Goal: Transaction & Acquisition: Purchase product/service

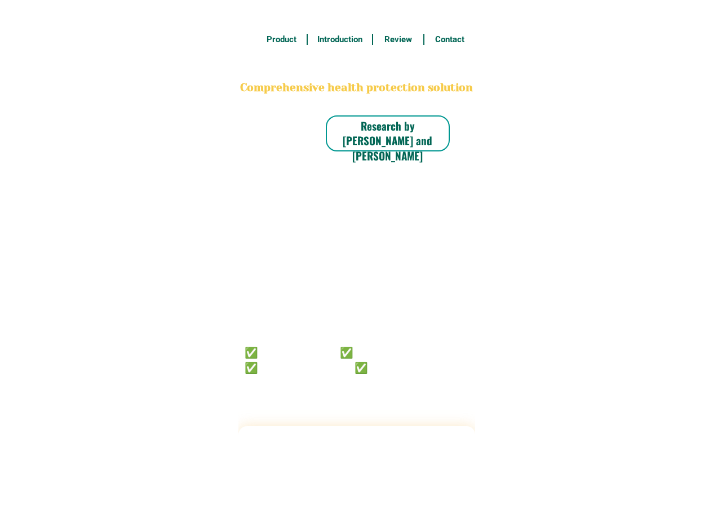
radio input "true"
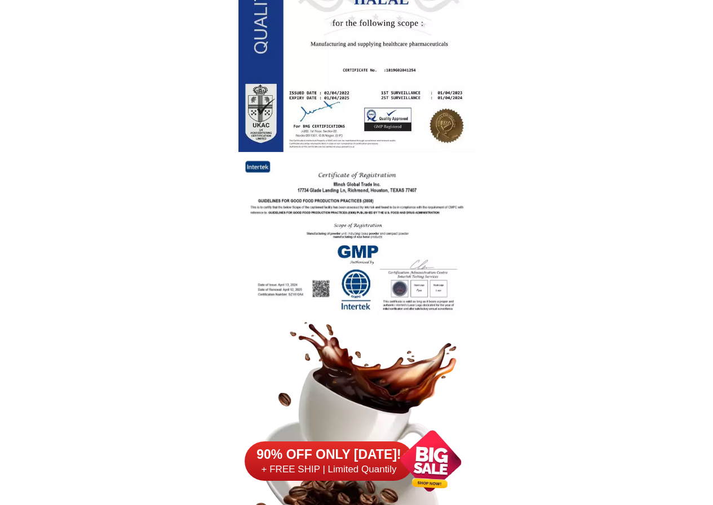
scroll to position [1821, 0]
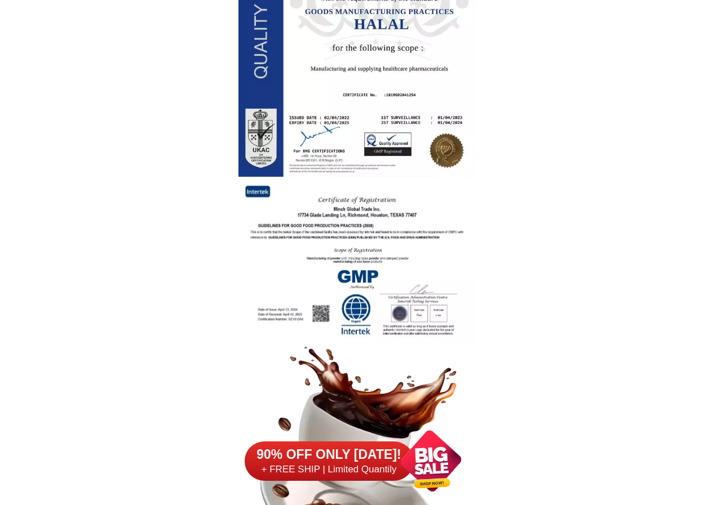
drag, startPoint x: 704, startPoint y: 101, endPoint x: 561, endPoint y: 12, distance: 168.6
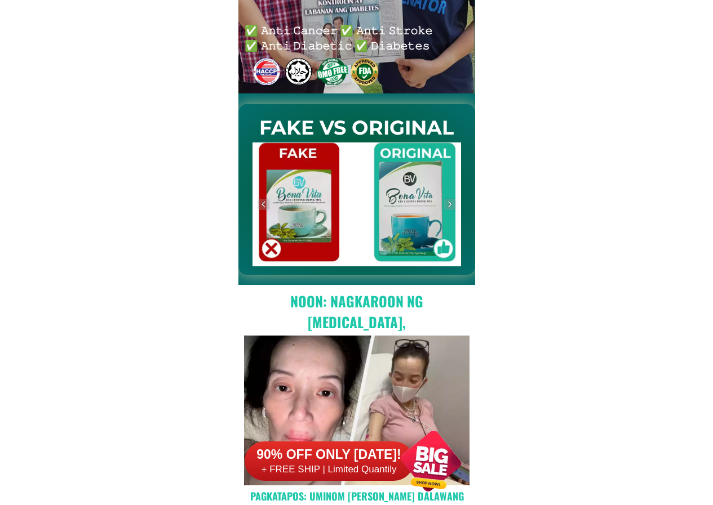
scroll to position [409, 0]
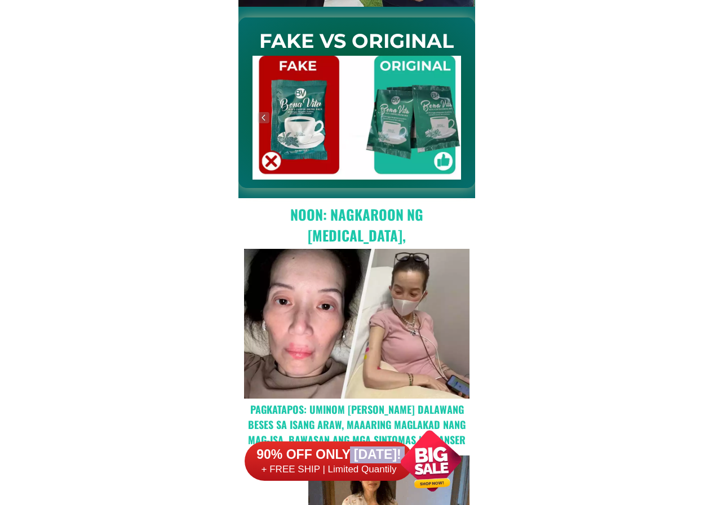
click at [348, 464] on div "90% OFF ONLY [DATE]! + FREE SHIP | Limited Quantily" at bounding box center [360, 461] width 230 height 88
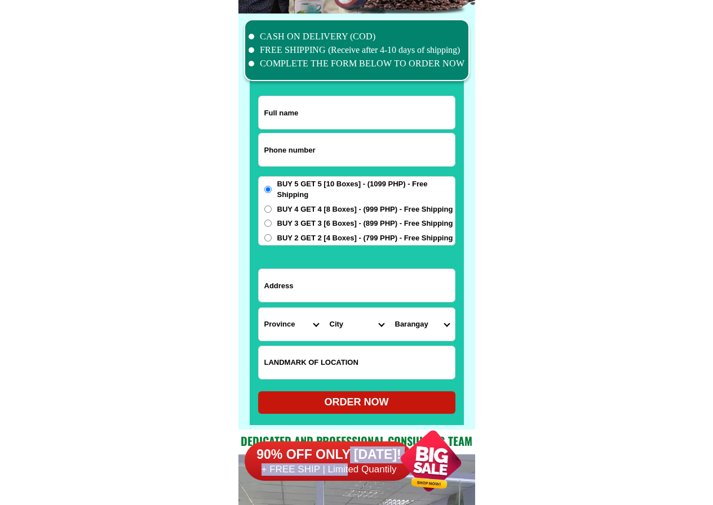
scroll to position [8758, 0]
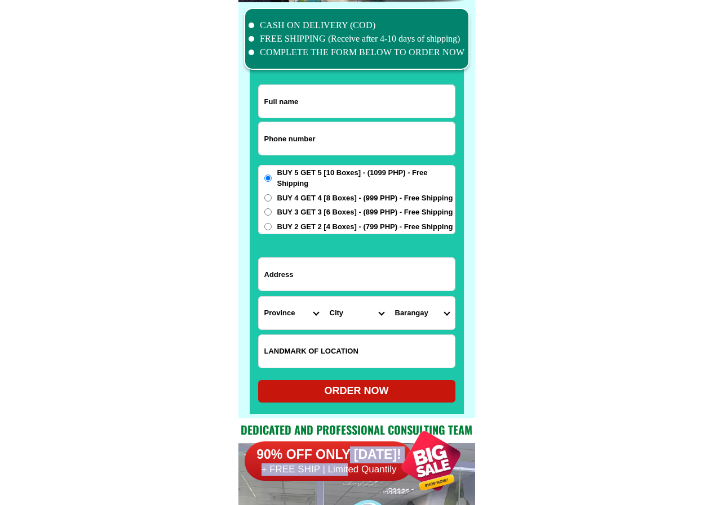
click at [269, 199] on input "BUY 4 GET 4 [8 Boxes] - (999 PHP) - Free Shipping" at bounding box center [267, 197] width 7 height 7
radio input "true"
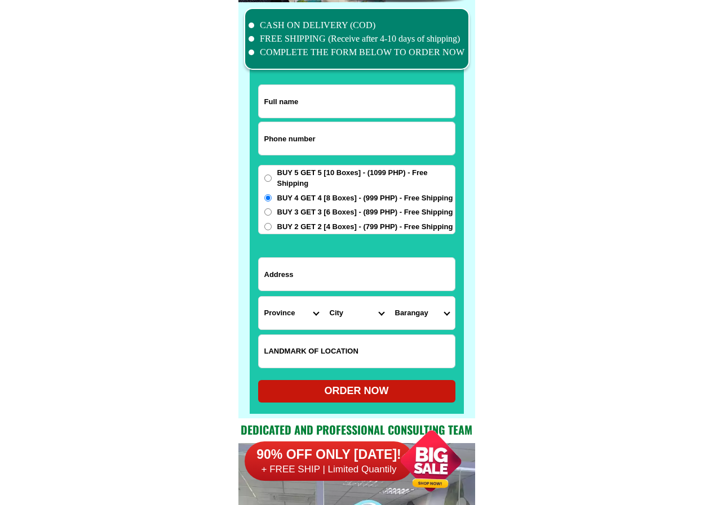
drag, startPoint x: 310, startPoint y: 280, endPoint x: 312, endPoint y: 300, distance: 20.4
click at [311, 281] on input "Input address" at bounding box center [357, 274] width 196 height 33
click at [304, 96] on input "Input full_name" at bounding box center [357, 101] width 196 height 33
click at [304, 107] on input "Input full_name" at bounding box center [357, 101] width 196 height 33
click at [306, 101] on input "Input full_name" at bounding box center [357, 101] width 196 height 33
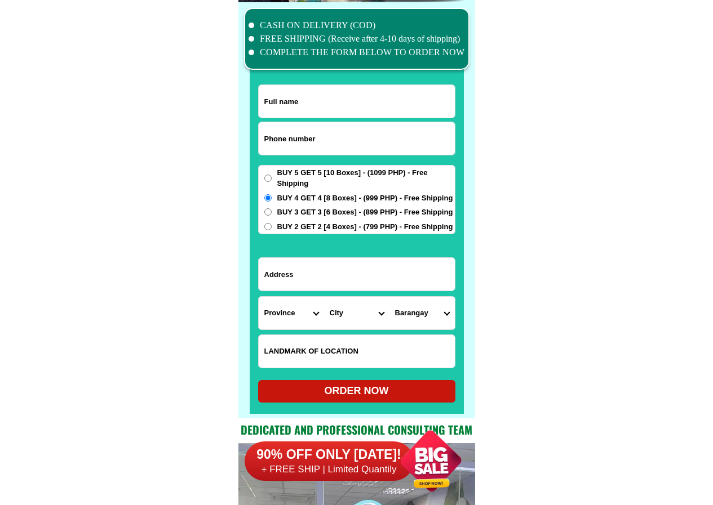
click at [306, 101] on input "Input full_name" at bounding box center [357, 101] width 196 height 33
type input "t"
type input "[PERSON_NAME][GEOGRAPHIC_DATA]"
click at [287, 143] on input "Input phone_number" at bounding box center [357, 138] width 196 height 33
type input "09153164711"
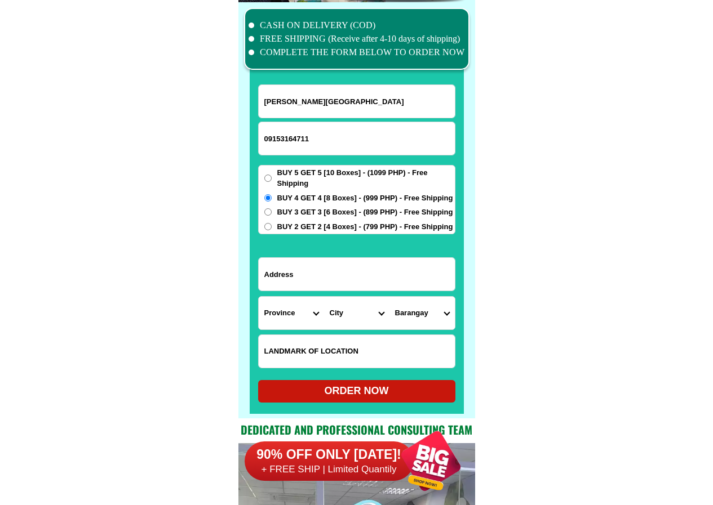
click at [264, 174] on label "BUY 5 GET 5 [10 Boxes] - (1099 PHP) - Free Shipping" at bounding box center [357, 178] width 196 height 22
click at [264, 175] on input "BUY 5 GET 5 [10 Boxes] - (1099 PHP) - Free Shipping" at bounding box center [267, 178] width 7 height 7
radio input "true"
click at [327, 273] on input "Input address" at bounding box center [357, 274] width 196 height 33
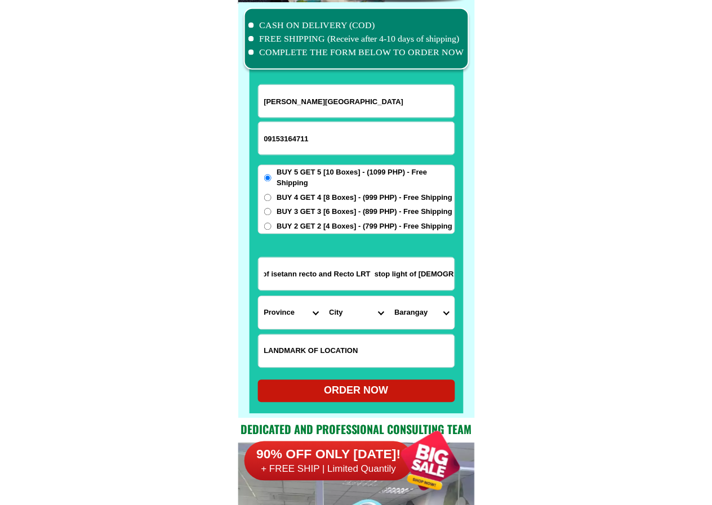
scroll to position [0, 99]
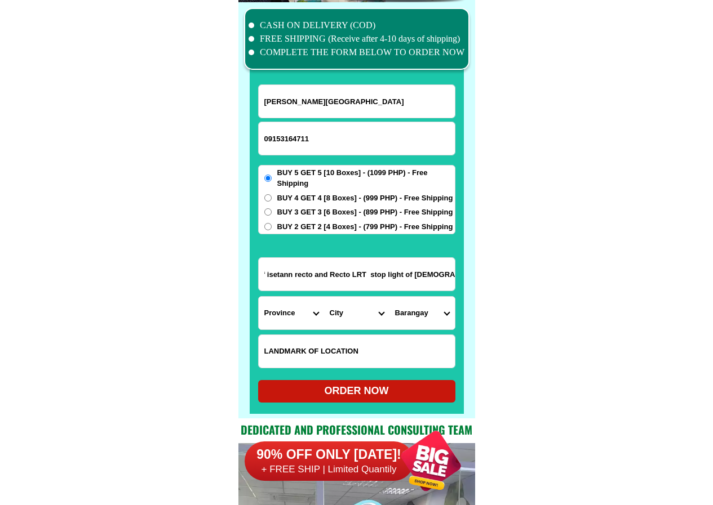
drag, startPoint x: 313, startPoint y: 273, endPoint x: 466, endPoint y: 274, distance: 153.3
click at [466, 274] on div "CASH ON DELIVERY (COD) FREE SHIPPING (Receive after 4-10 days of shipping) COMP…" at bounding box center [356, 210] width 237 height 416
type input "1719-B C.M. Recto in front of isetann recto and Recto LRT stop light of [DEMOGR…"
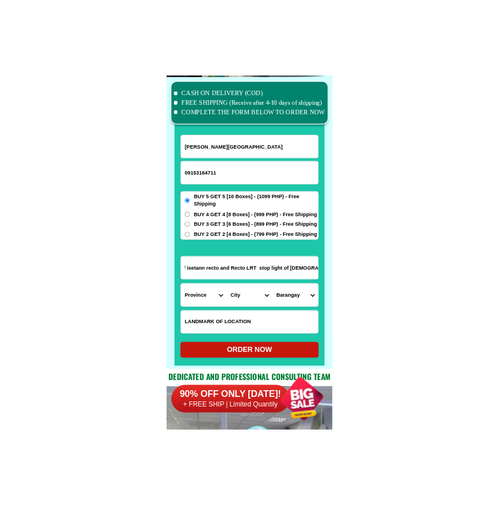
scroll to position [0, 0]
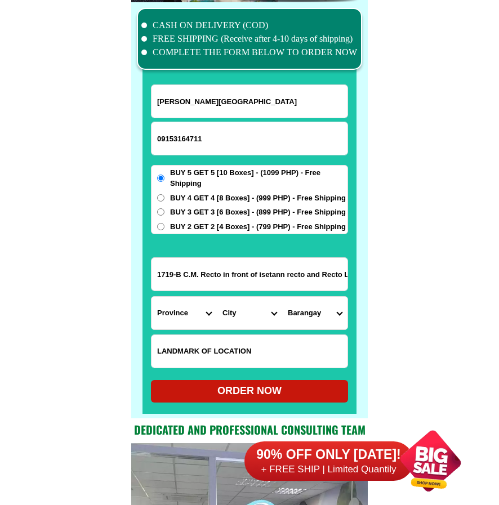
click at [318, 276] on input "1719-B C.M. Recto in front of isetann recto and Recto LRT stop light of [DEMOGR…" at bounding box center [250, 274] width 196 height 33
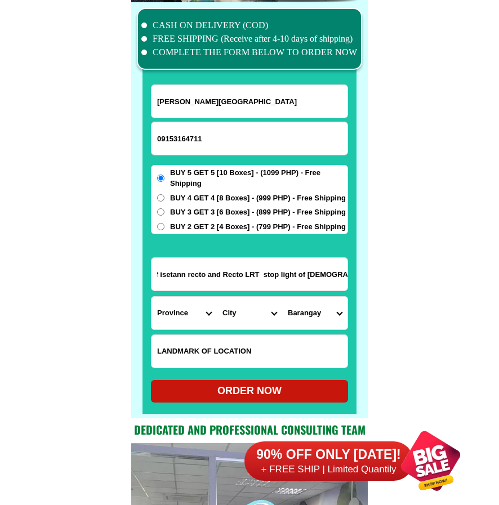
drag, startPoint x: 307, startPoint y: 275, endPoint x: 347, endPoint y: 274, distance: 40.6
click at [347, 274] on input "1719-B C.M. Recto in front of isetann recto and Recto LRT stop light of [DEMOGR…" at bounding box center [250, 274] width 196 height 33
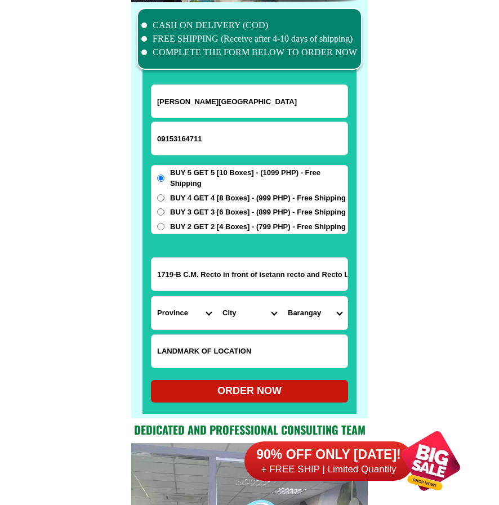
click at [189, 357] on input "Input LANDMARKOFLOCATION" at bounding box center [250, 351] width 196 height 33
paste input "and Recto LRT stop light of [DEMOGRAPHIC_DATA]"
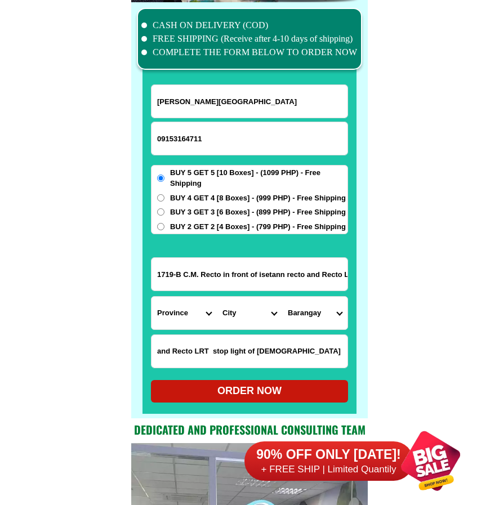
click at [170, 353] on input "and Recto LRT stop light of [DEMOGRAPHIC_DATA]" at bounding box center [250, 351] width 196 height 33
click at [331, 352] on input "Isetann Recto, LRT recto stop light of [DEMOGRAPHIC_DATA]" at bounding box center [250, 351] width 196 height 33
click at [254, 391] on div "ORDER NOW" at bounding box center [249, 391] width 197 height 15
type input "Isetann Recto, LRT recto stop light of [DEMOGRAPHIC_DATA], St."
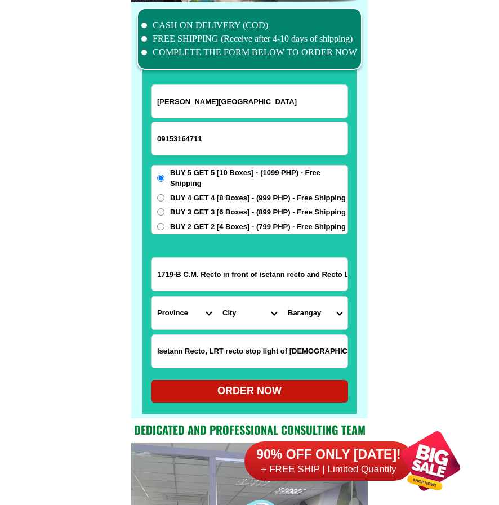
radio input "true"
click at [446, 461] on div at bounding box center [431, 461] width 88 height 88
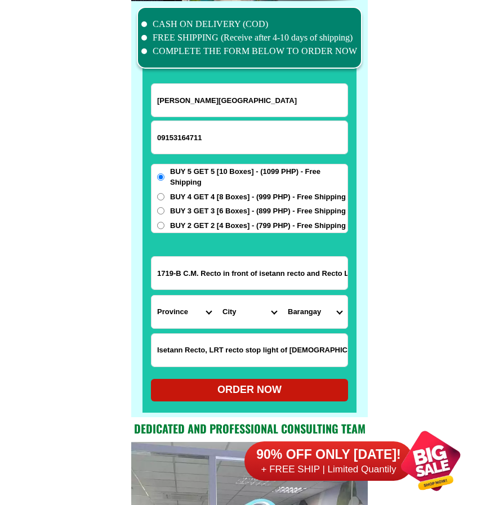
scroll to position [8761, 0]
